Goal: Task Accomplishment & Management: Manage account settings

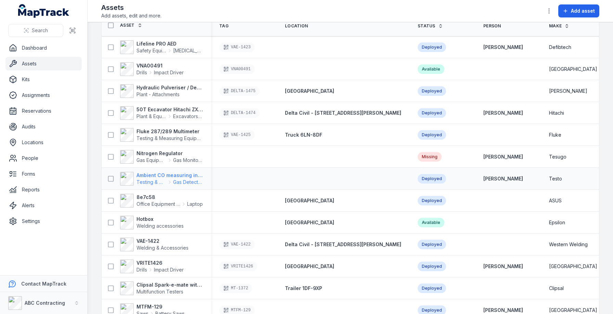
scroll to position [32, 0]
click at [160, 129] on strong "Fluke 287/289 Multimeter" at bounding box center [170, 131] width 66 height 7
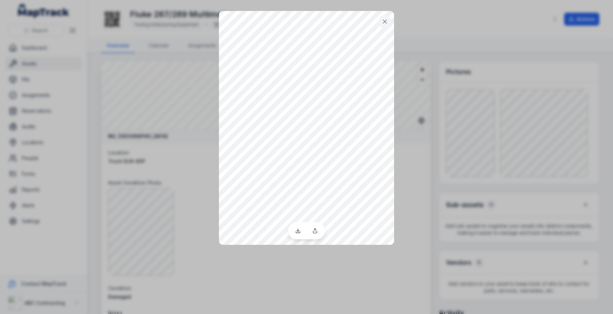
click at [208, 230] on div at bounding box center [306, 157] width 613 height 314
click at [388, 20] on icon at bounding box center [385, 21] width 7 height 7
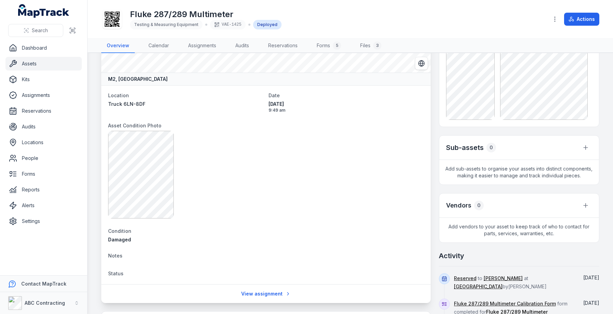
scroll to position [69, 0]
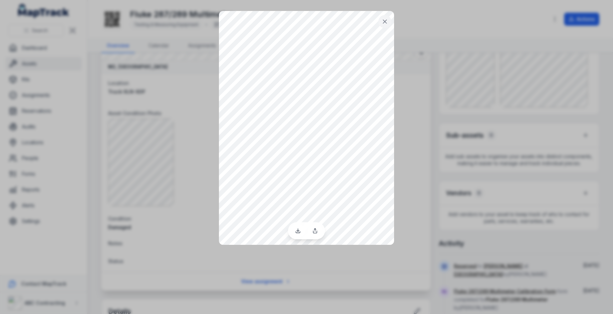
click at [177, 239] on div at bounding box center [306, 157] width 613 height 314
click at [388, 20] on icon at bounding box center [385, 21] width 7 height 7
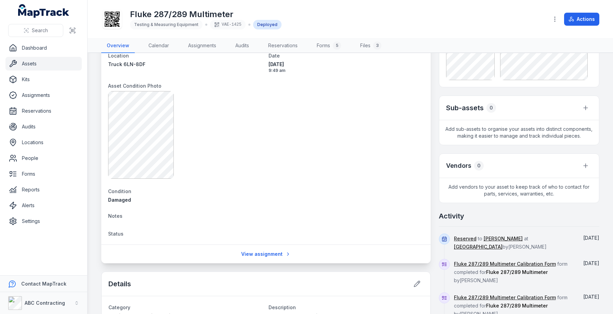
scroll to position [97, 0]
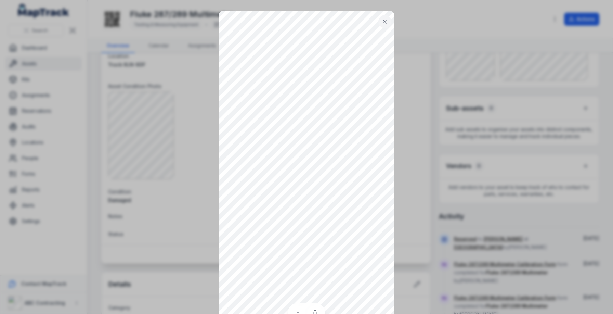
click at [152, 186] on div at bounding box center [306, 157] width 613 height 314
click at [383, 22] on icon at bounding box center [385, 21] width 7 height 7
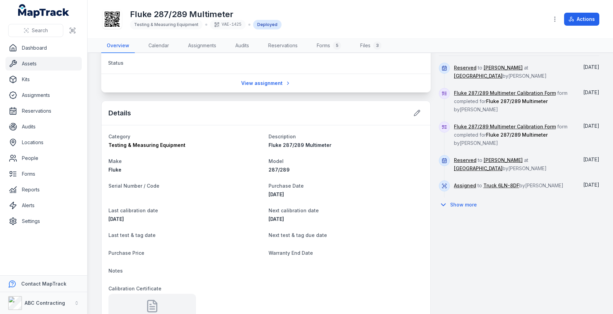
scroll to position [266, 0]
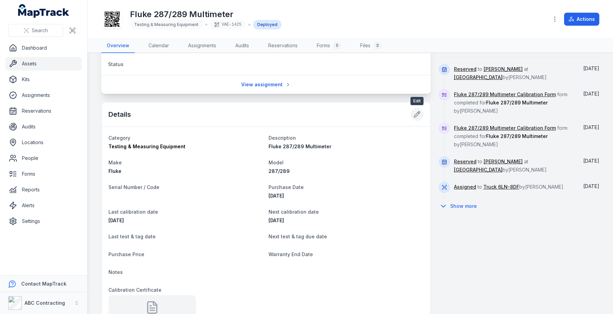
click at [417, 112] on icon at bounding box center [417, 114] width 7 height 7
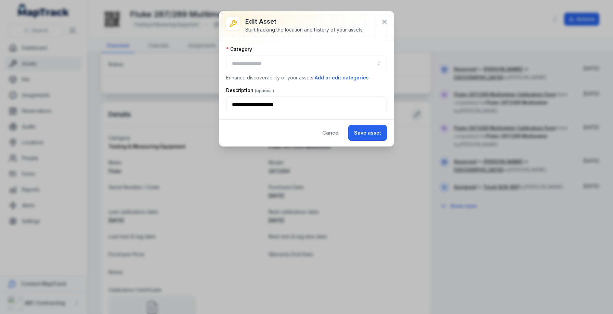
type input "**********"
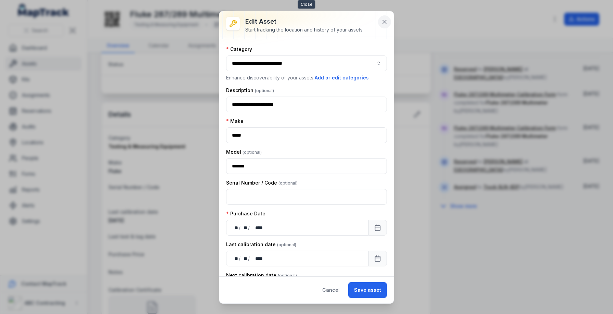
click at [380, 17] on button at bounding box center [384, 21] width 13 height 13
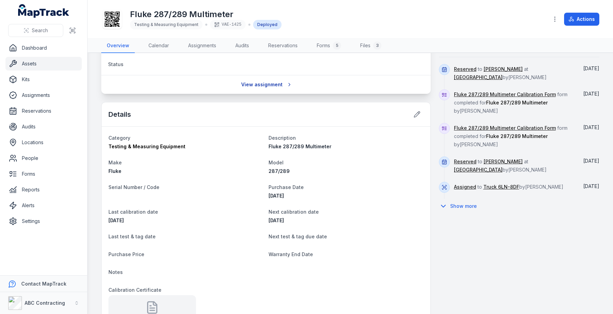
click at [253, 81] on link "View assignment" at bounding box center [266, 84] width 59 height 13
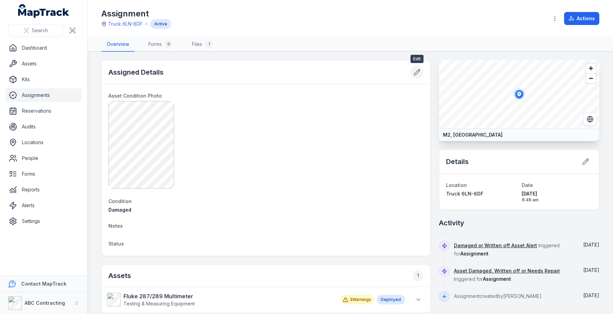
click at [419, 73] on icon at bounding box center [417, 72] width 7 height 7
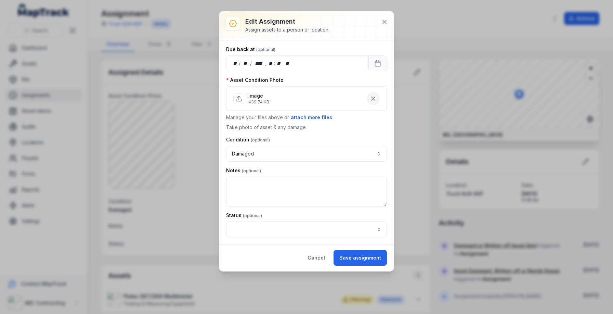
click at [379, 100] on button "button" at bounding box center [373, 98] width 13 height 13
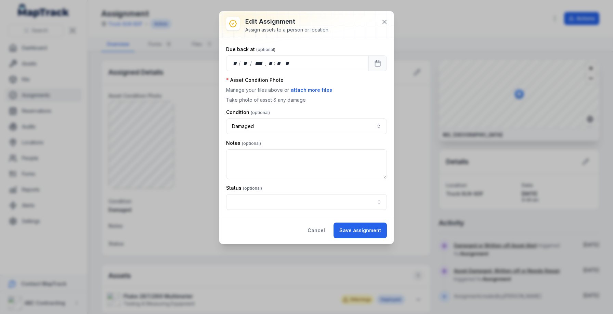
click at [330, 117] on div "Condition Damaged *******" at bounding box center [306, 121] width 161 height 25
click at [322, 120] on button "Damaged *******" at bounding box center [306, 126] width 161 height 16
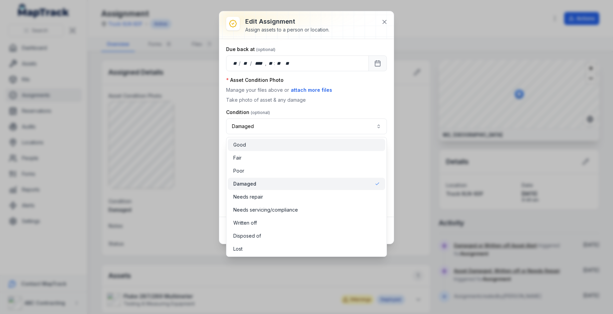
click at [270, 143] on div "Good" at bounding box center [306, 144] width 147 height 7
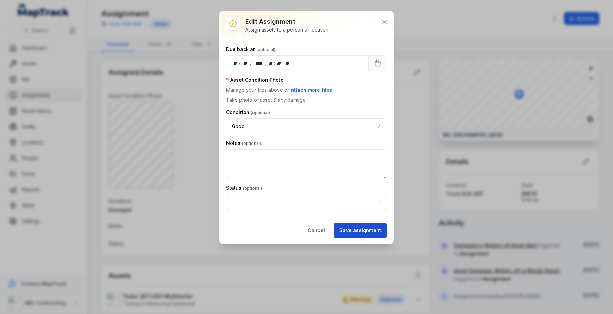
click at [358, 231] on button "Save assignment" at bounding box center [360, 231] width 53 height 16
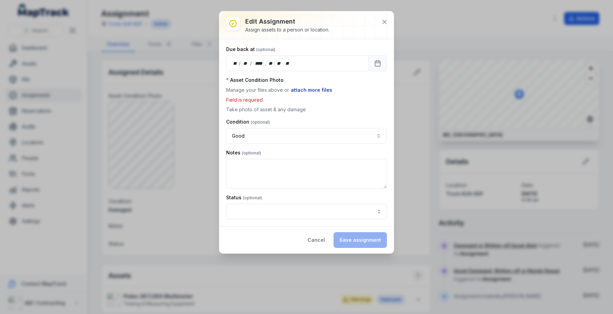
click at [314, 89] on button "attach more files" at bounding box center [312, 90] width 42 height 8
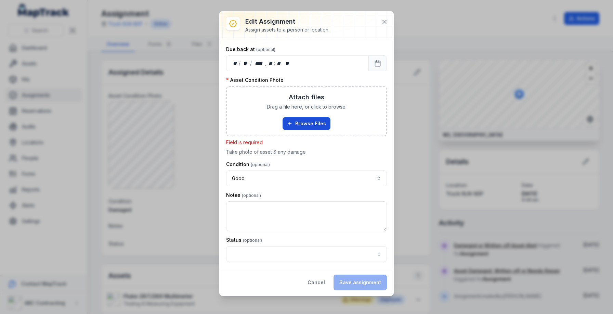
click at [299, 123] on button "Browse Files" at bounding box center [307, 123] width 48 height 13
click at [387, 21] on icon at bounding box center [384, 21] width 7 height 7
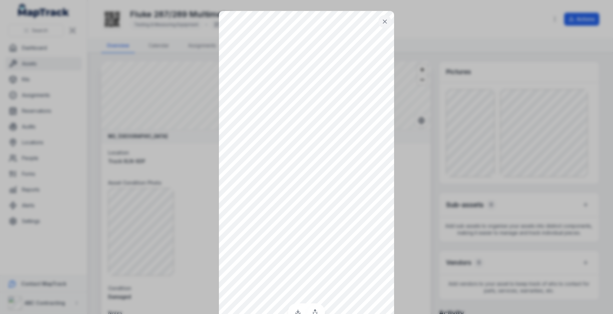
click at [203, 151] on div at bounding box center [306, 157] width 613 height 314
click at [387, 26] on button at bounding box center [385, 21] width 13 height 13
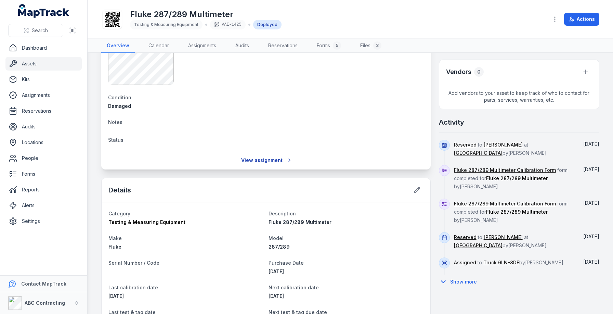
scroll to position [194, 0]
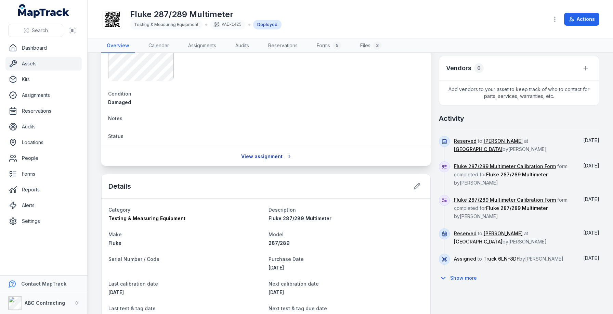
click at [268, 160] on link "View assignment" at bounding box center [266, 156] width 59 height 13
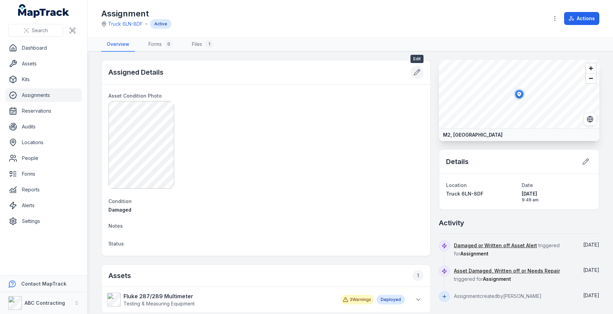
click at [411, 71] on button at bounding box center [417, 72] width 13 height 13
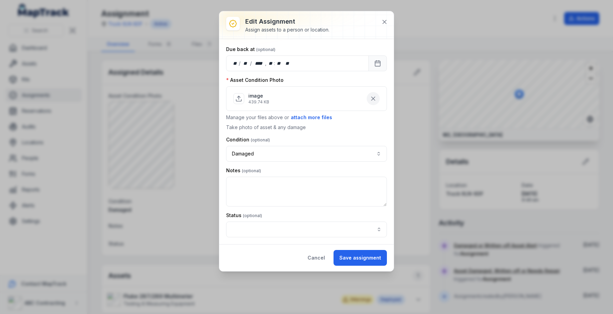
click at [376, 94] on button "button" at bounding box center [373, 98] width 13 height 13
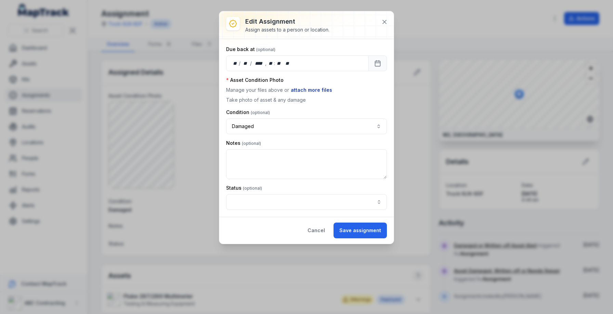
click at [298, 92] on button "attach more files" at bounding box center [312, 90] width 42 height 8
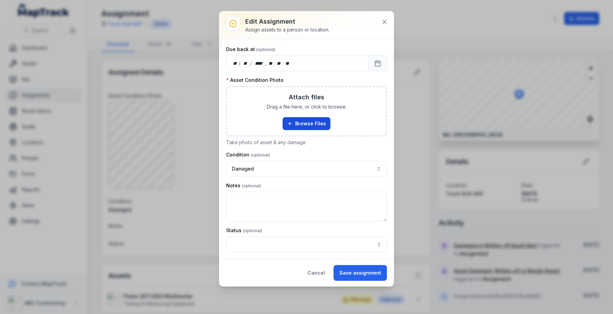
click at [306, 124] on button "Browse Files" at bounding box center [307, 123] width 48 height 13
click at [473, 266] on div "Edit assignment Assign assets to a person or location. Due back at ** / ** / **…" at bounding box center [306, 157] width 613 height 314
click at [384, 22] on icon at bounding box center [384, 21] width 3 height 3
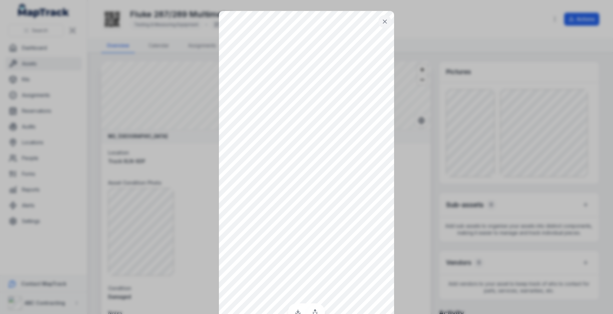
scroll to position [12, 0]
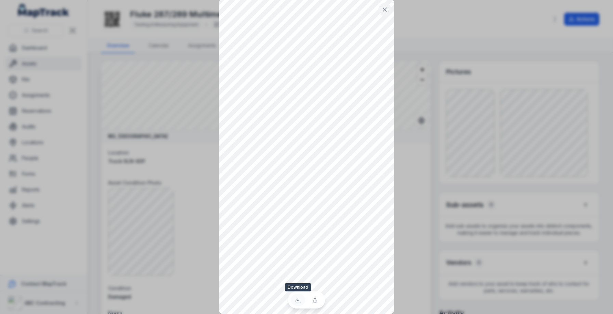
click at [299, 302] on link at bounding box center [298, 300] width 14 height 12
click at [398, 86] on div at bounding box center [306, 145] width 613 height 314
click at [388, 13] on button at bounding box center [385, 9] width 13 height 13
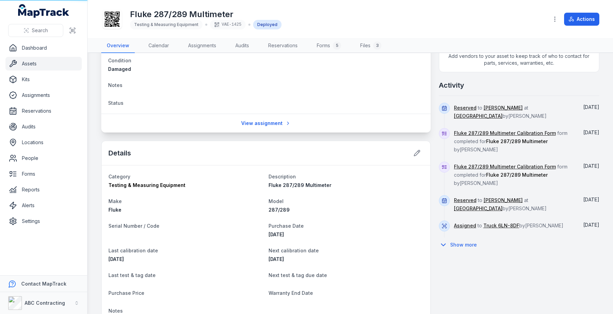
scroll to position [164, 0]
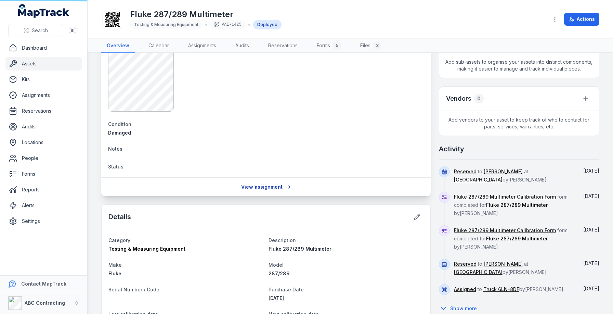
click at [269, 183] on link "View assignment" at bounding box center [266, 186] width 59 height 13
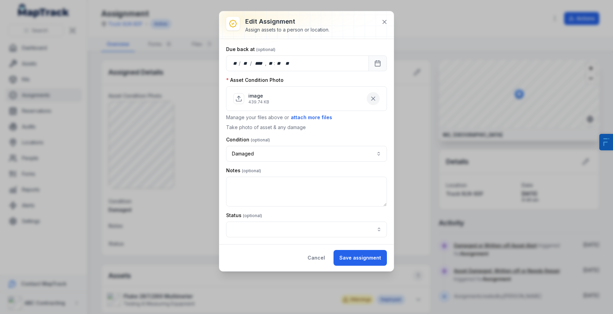
click at [374, 99] on icon "button" at bounding box center [373, 98] width 7 height 7
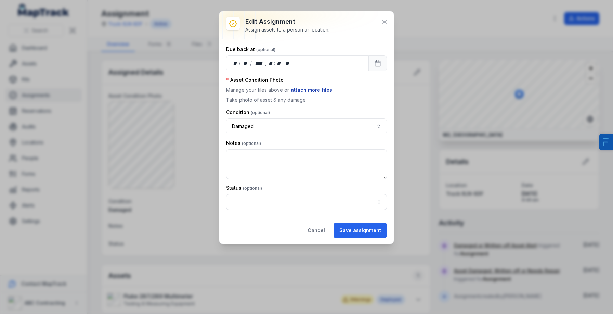
click at [314, 90] on button "attach more files" at bounding box center [312, 90] width 42 height 8
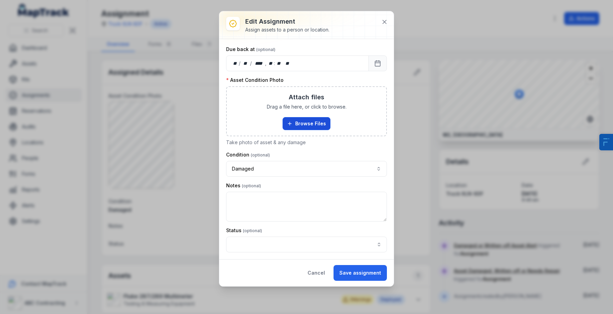
click at [291, 121] on icon "button" at bounding box center [289, 123] width 5 height 5
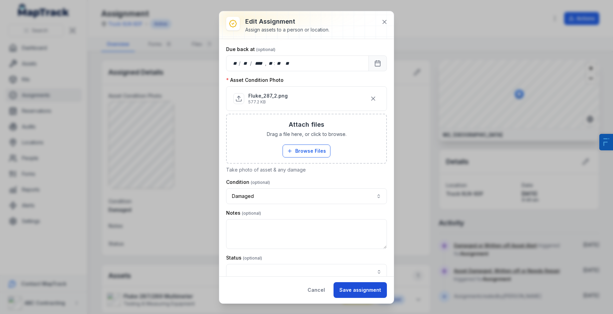
click at [361, 294] on button "Save assignment" at bounding box center [360, 290] width 53 height 16
